Goal: Navigation & Orientation: Find specific page/section

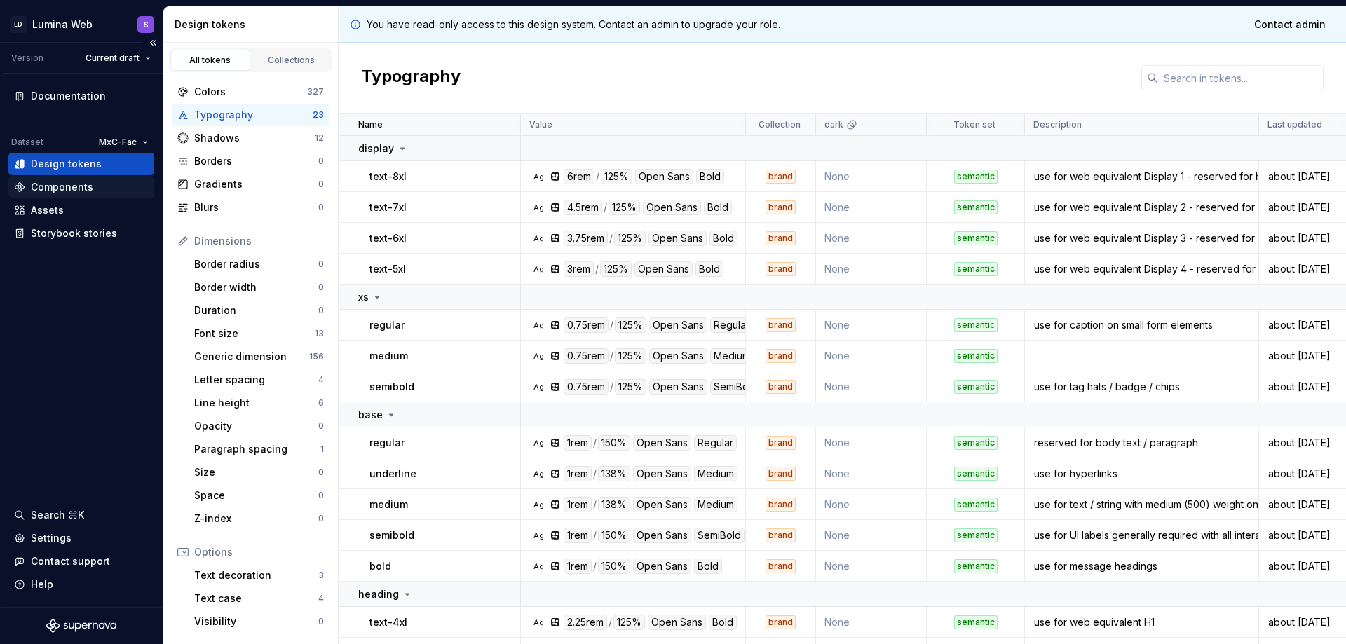
click at [104, 191] on div "Components" at bounding box center [81, 187] width 135 height 14
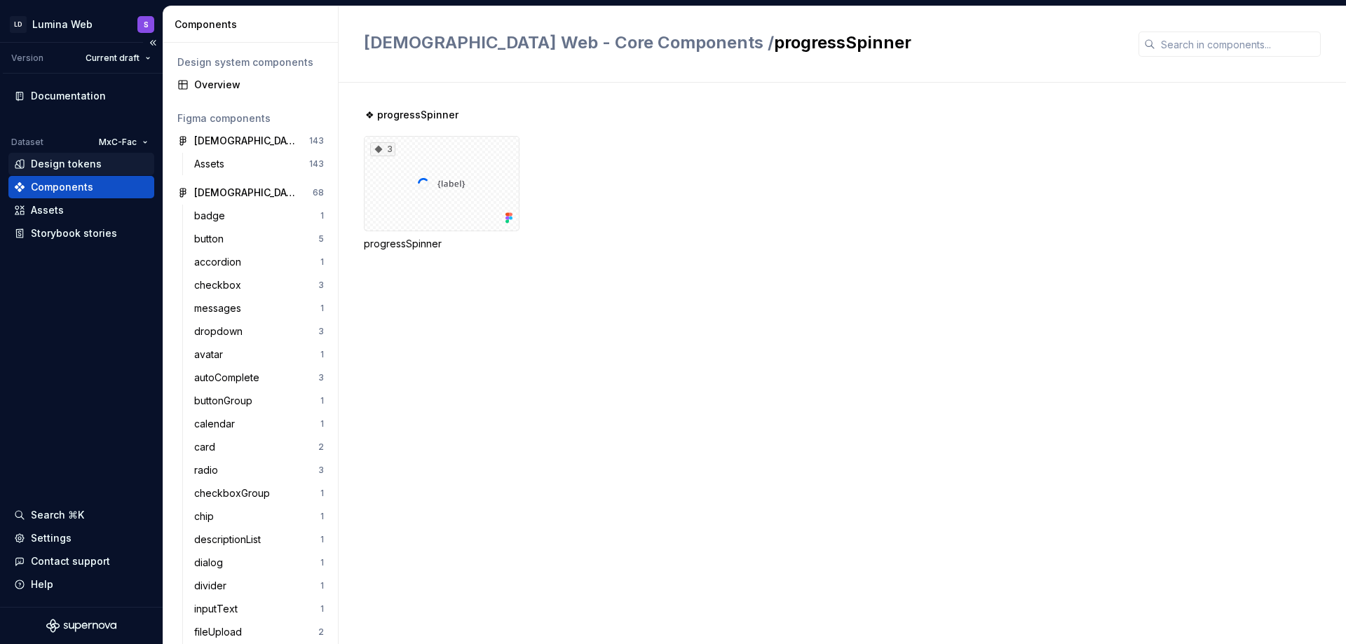
click at [93, 167] on div "Design tokens" at bounding box center [66, 164] width 71 height 14
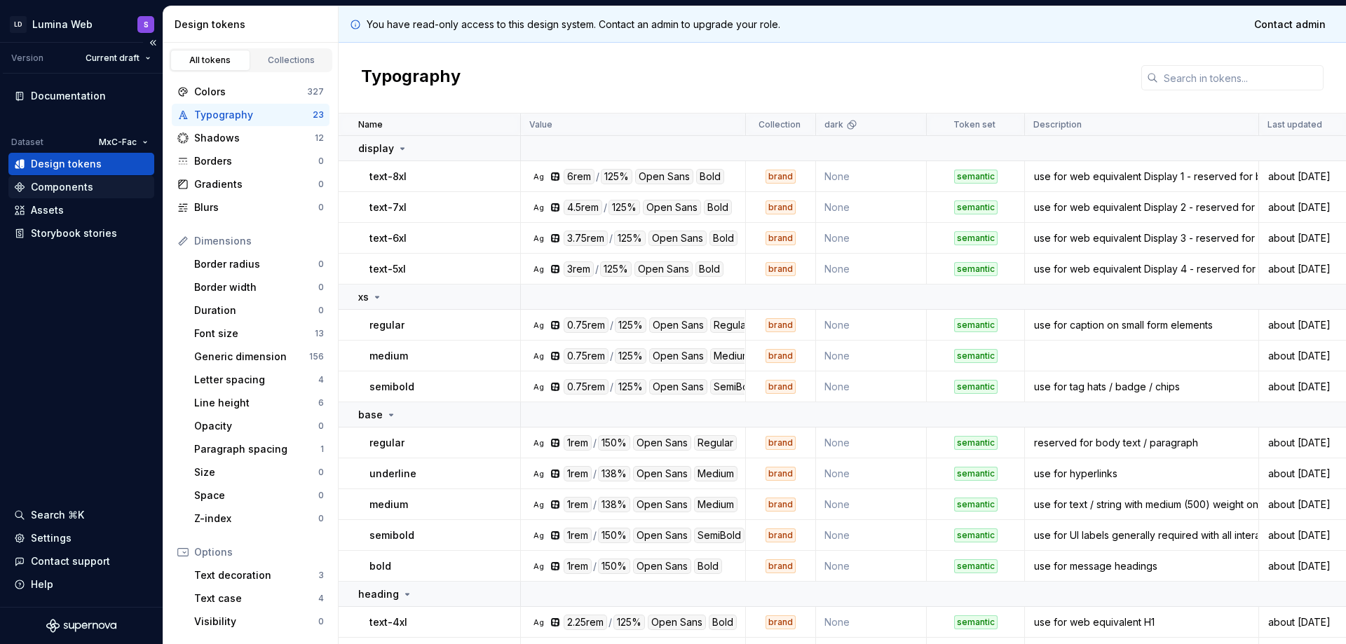
click at [90, 189] on div "Components" at bounding box center [62, 187] width 62 height 14
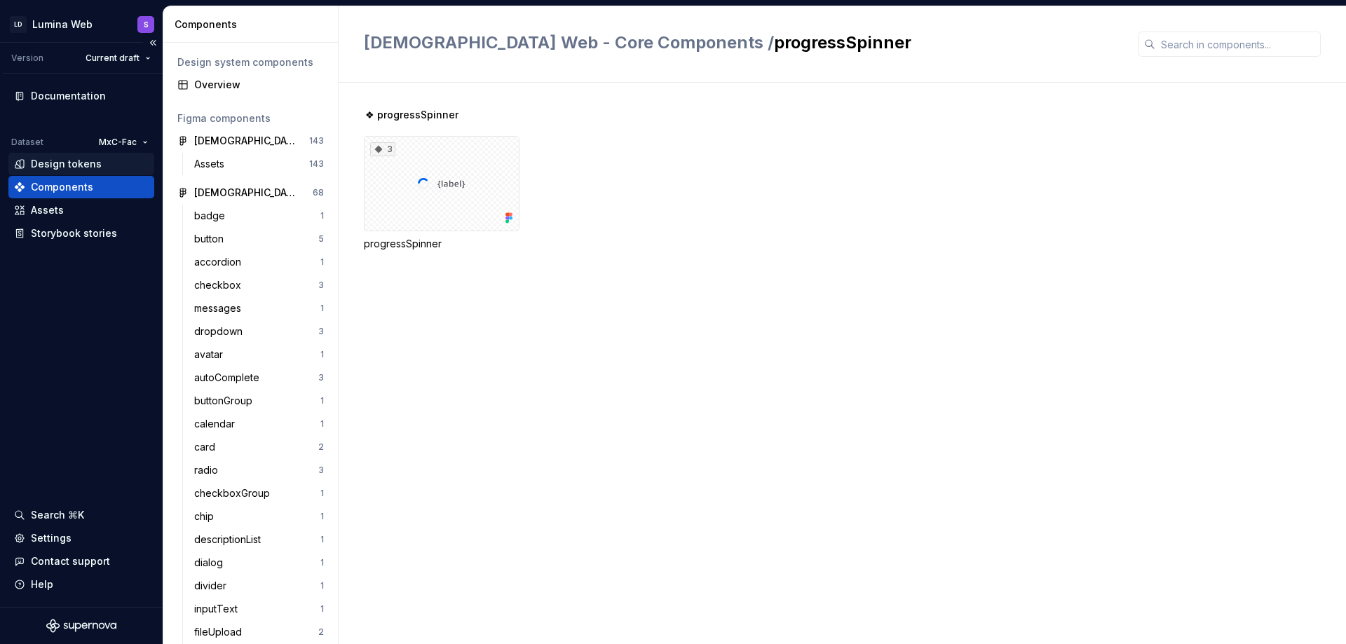
click at [88, 170] on div "Design tokens" at bounding box center [66, 164] width 71 height 14
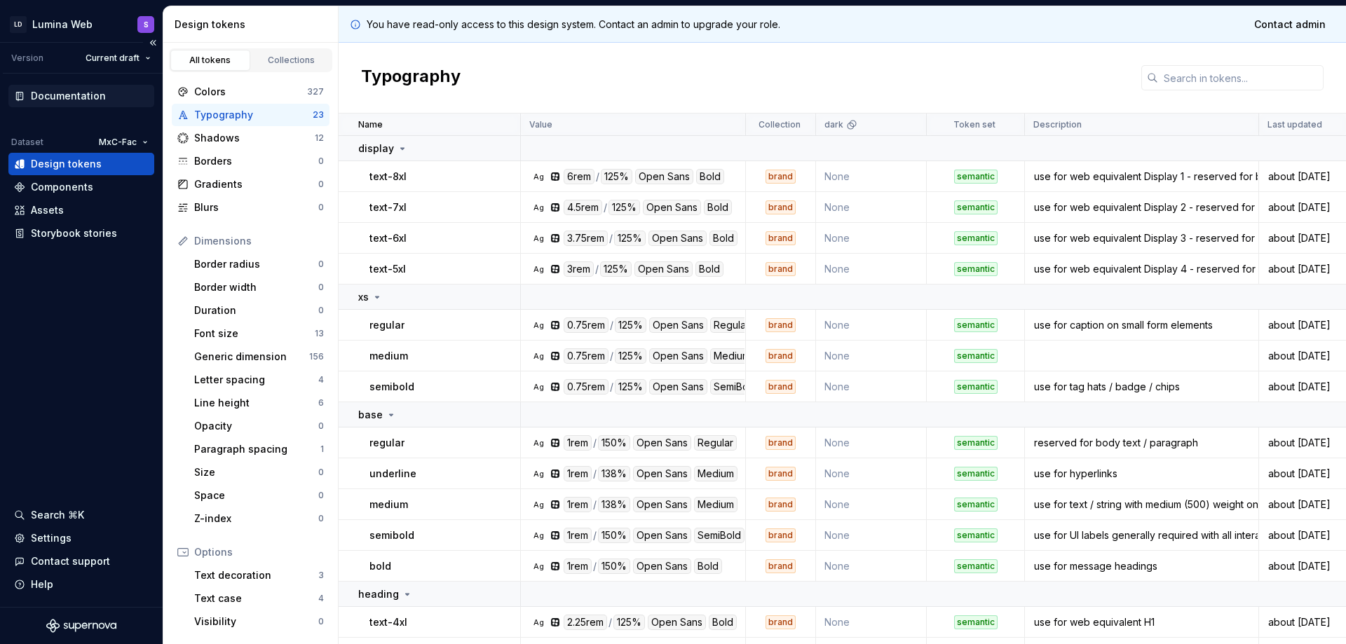
click at [69, 89] on div "Documentation" at bounding box center [68, 96] width 75 height 14
